Goal: Navigation & Orientation: Understand site structure

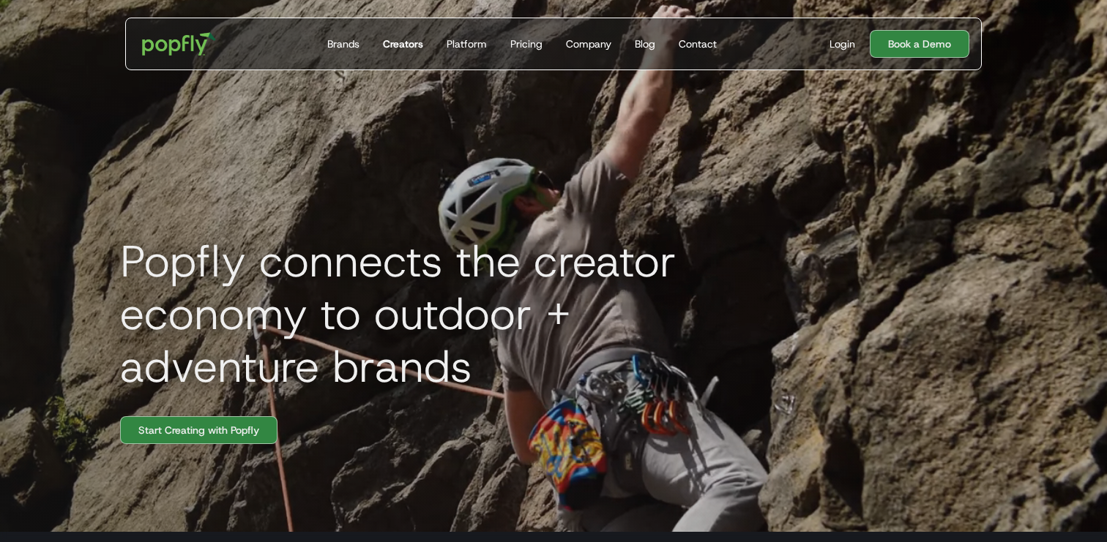
click at [402, 46] on div "Creators" at bounding box center [403, 44] width 40 height 15
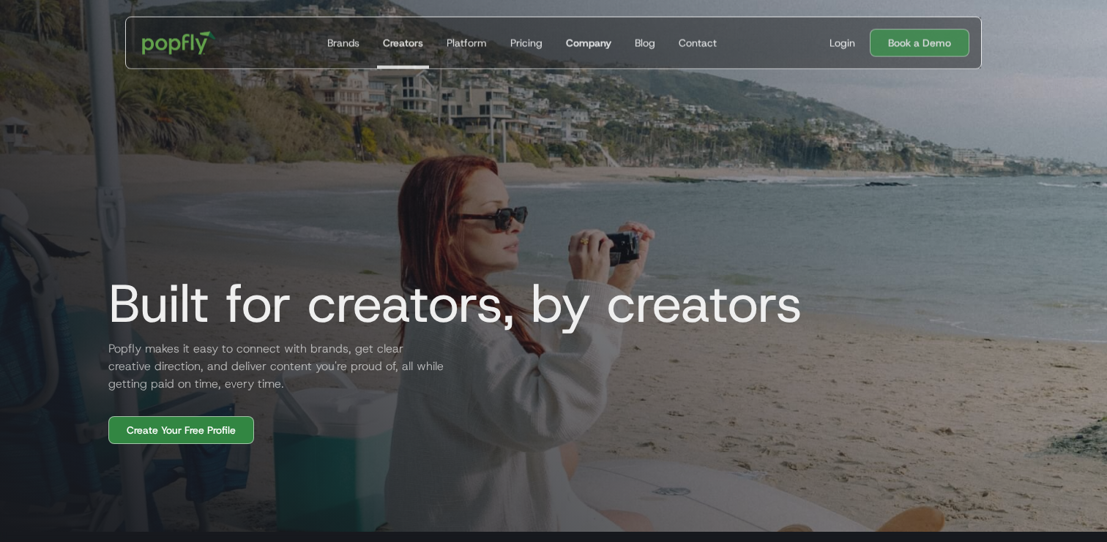
click at [581, 44] on div "Company" at bounding box center [588, 43] width 45 height 15
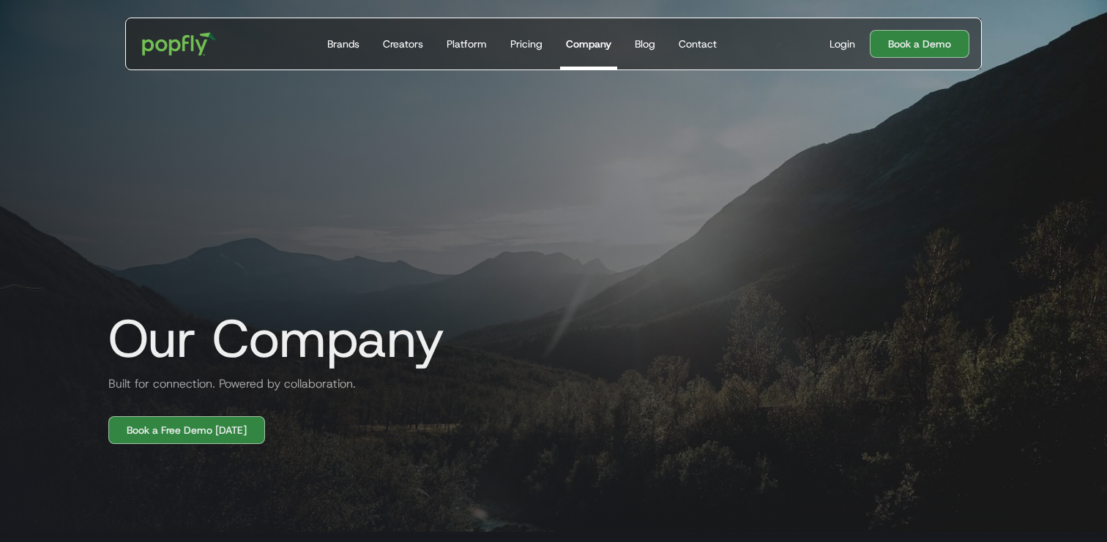
click at [578, 47] on div "Company" at bounding box center [588, 44] width 45 height 15
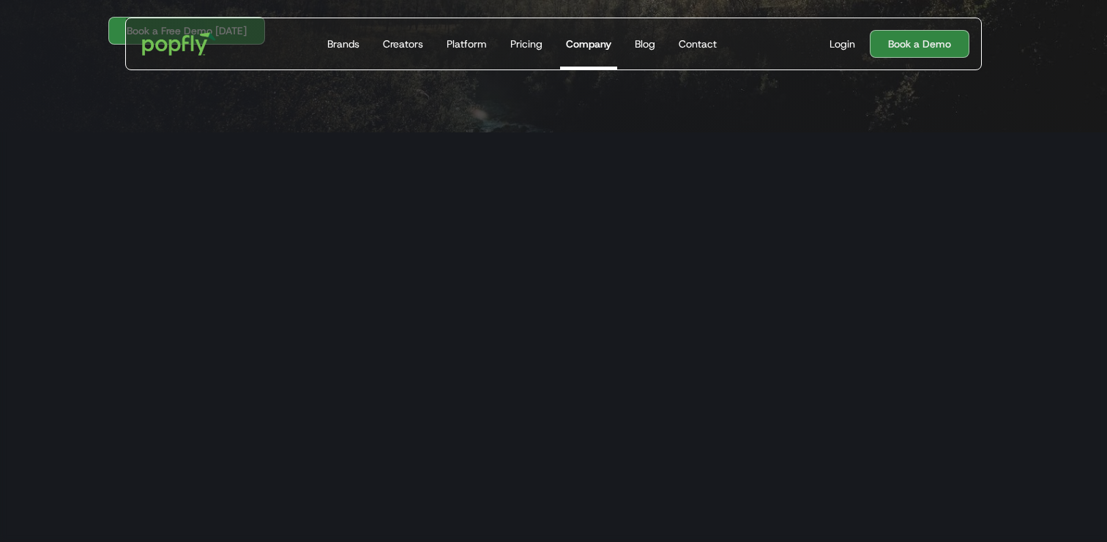
scroll to position [411, 0]
